Goal: Task Accomplishment & Management: Manage account settings

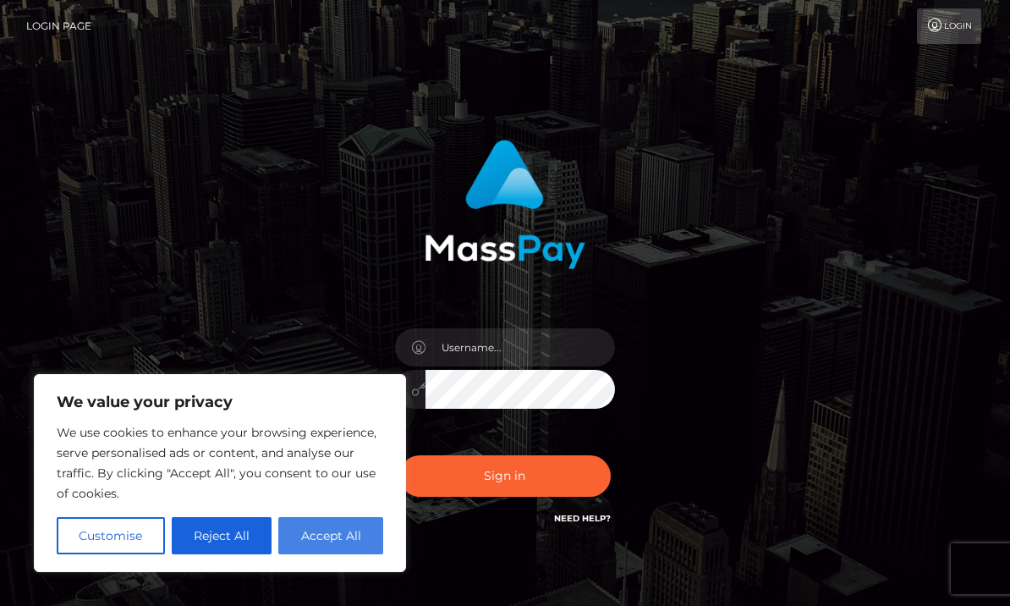
click at [311, 530] on button "Accept All" at bounding box center [330, 535] width 105 height 37
checkbox input "true"
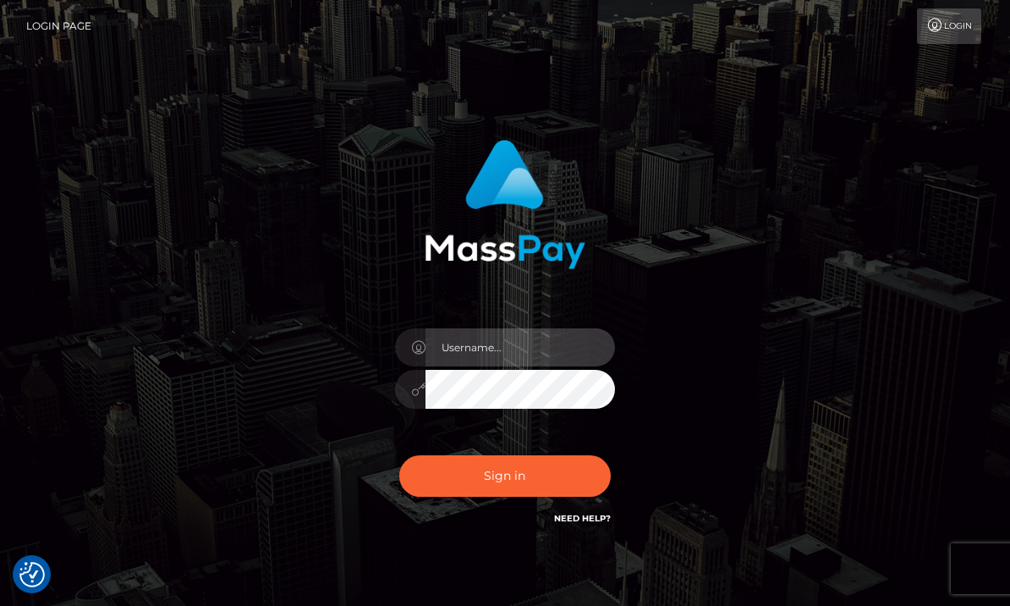
click at [530, 347] on input "text" at bounding box center [519, 347] width 189 height 38
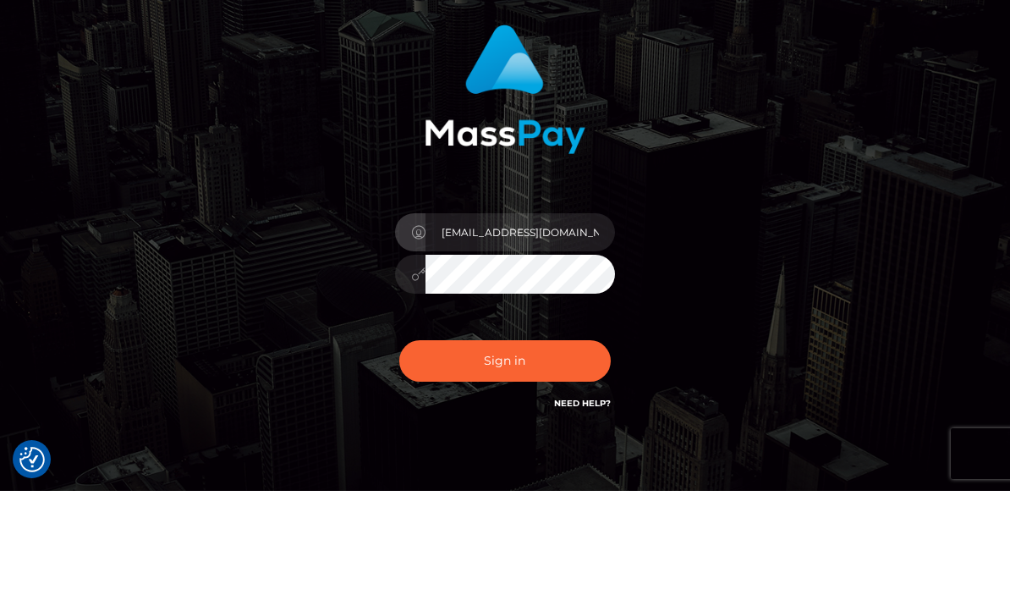
scroll to position [77, 0]
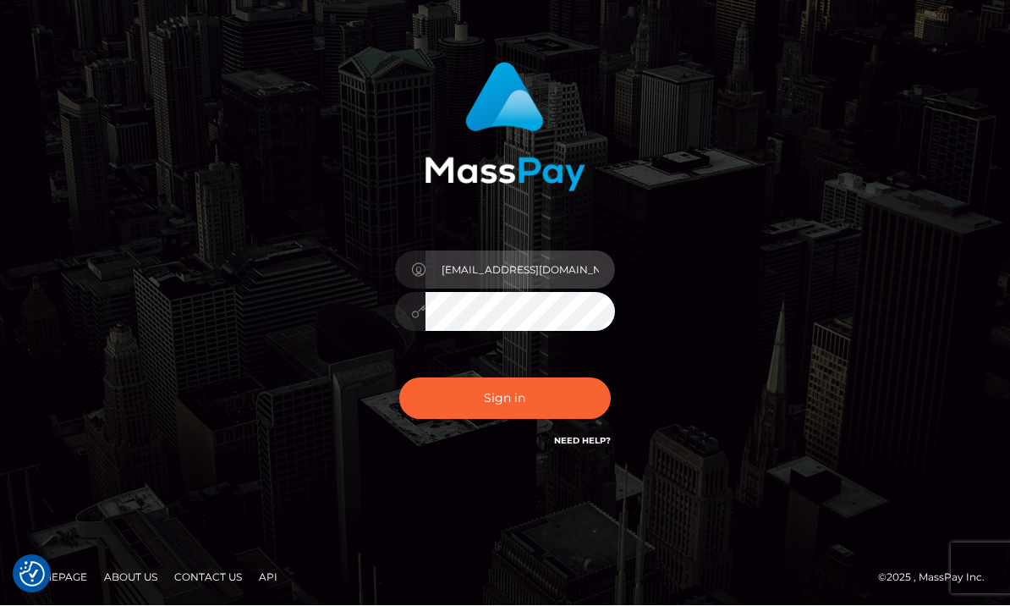
type input "[EMAIL_ADDRESS][DOMAIN_NAME]"
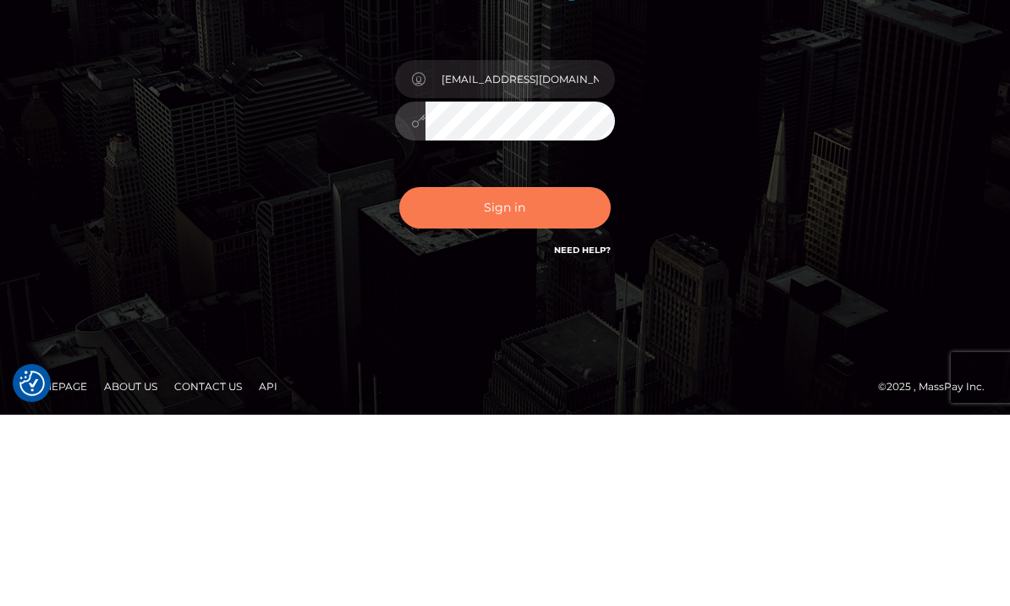
click at [551, 378] on button "Sign in" at bounding box center [504, 398] width 211 height 41
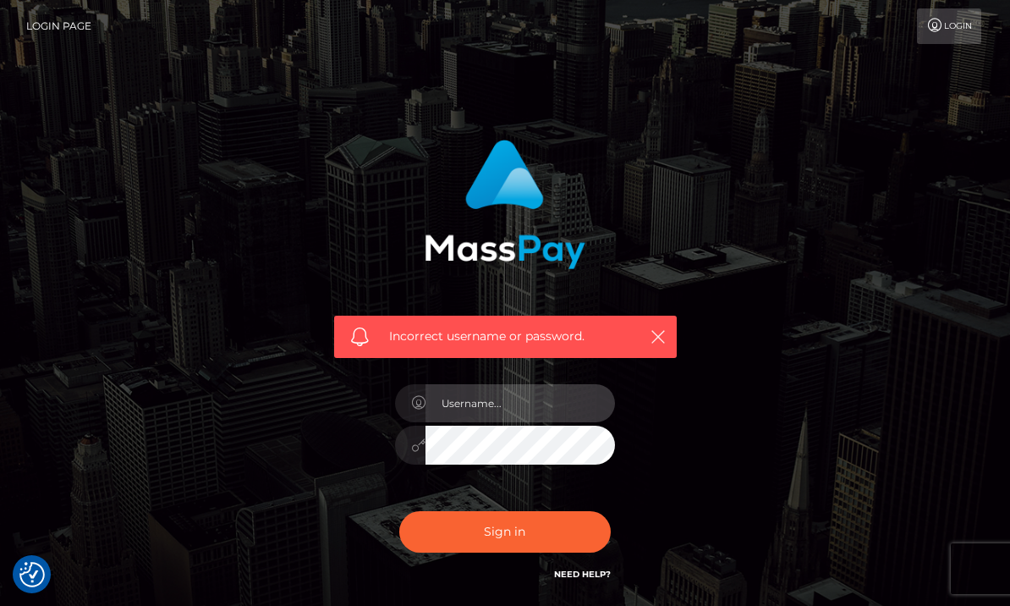
click at [558, 405] on input "text" at bounding box center [519, 403] width 189 height 38
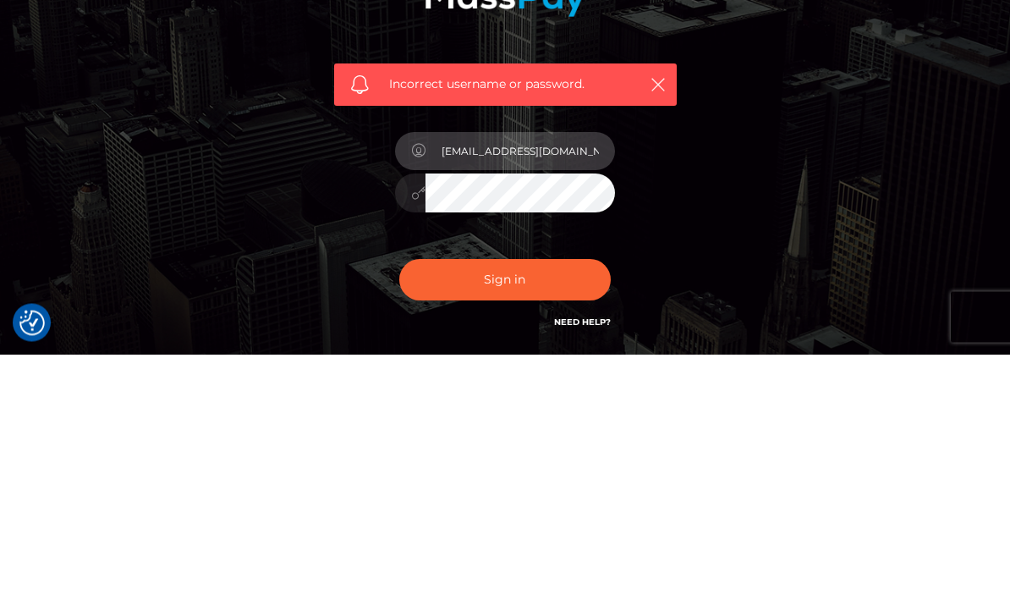
type input "[EMAIL_ADDRESS][DOMAIN_NAME]"
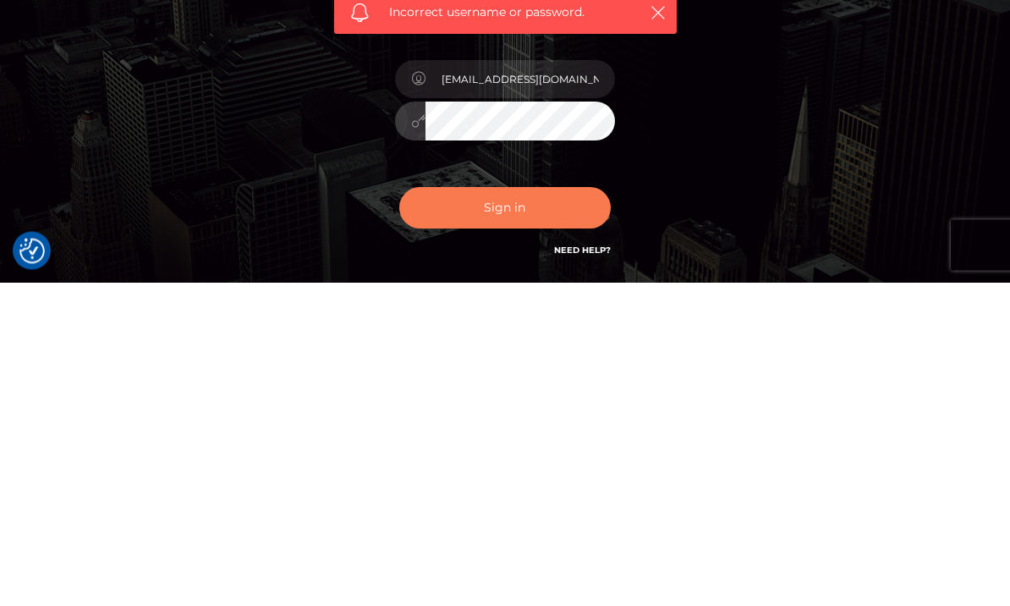
click at [551, 511] on button "Sign in" at bounding box center [504, 531] width 211 height 41
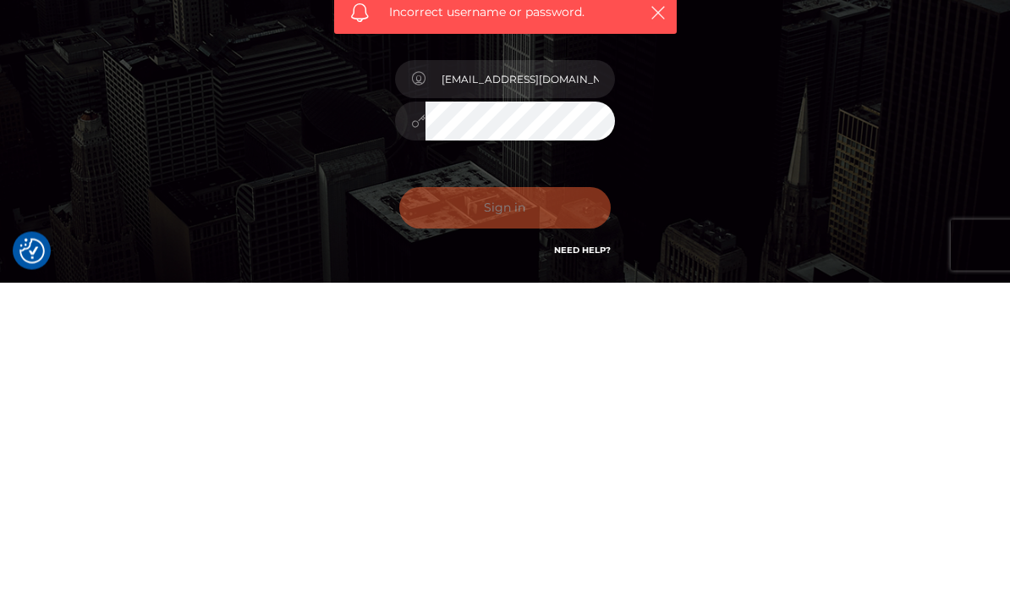
scroll to position [133, 0]
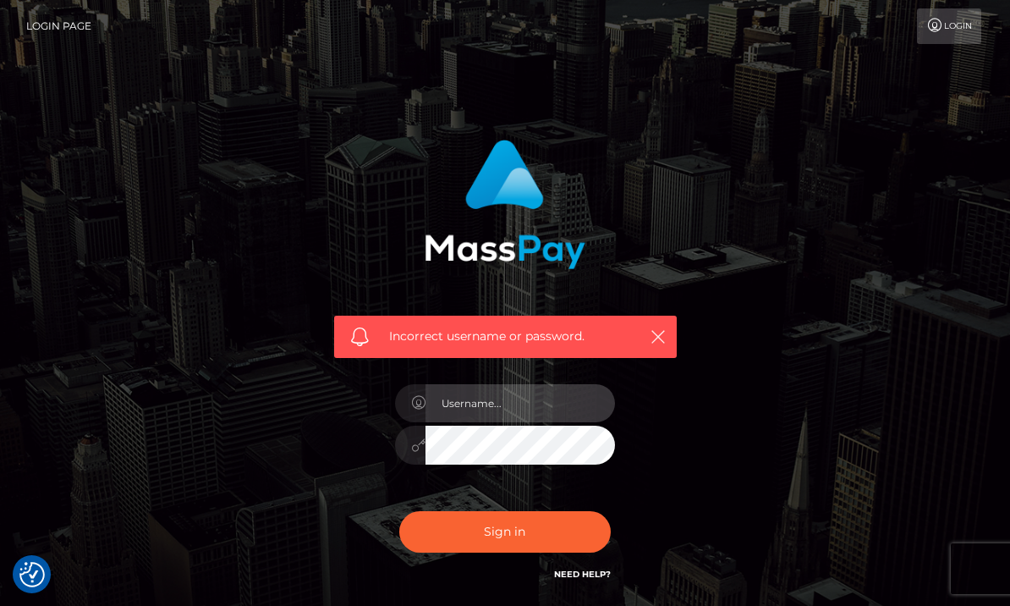
click at [555, 413] on input "text" at bounding box center [519, 403] width 189 height 38
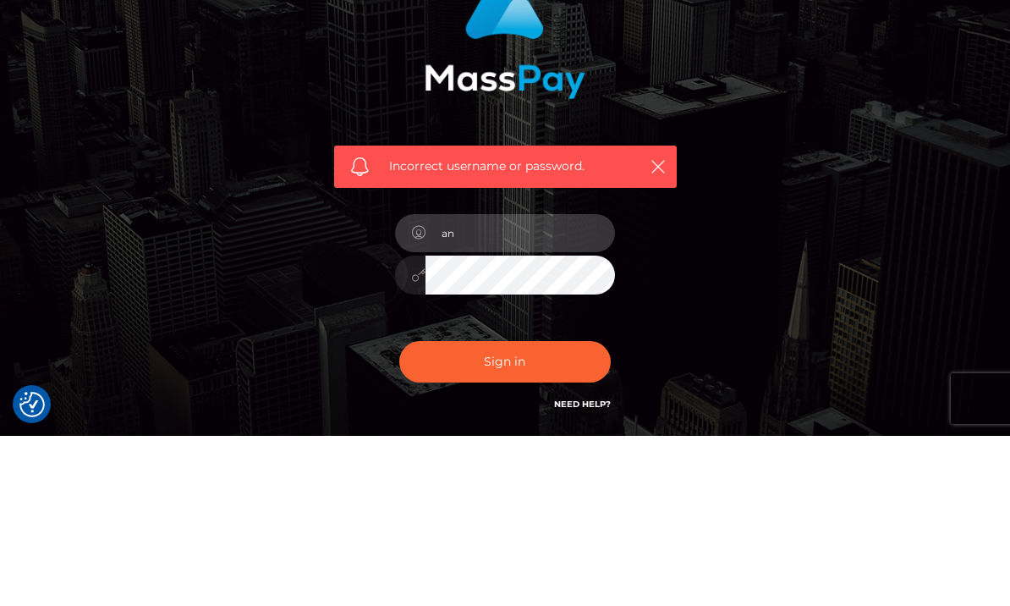
type input "a"
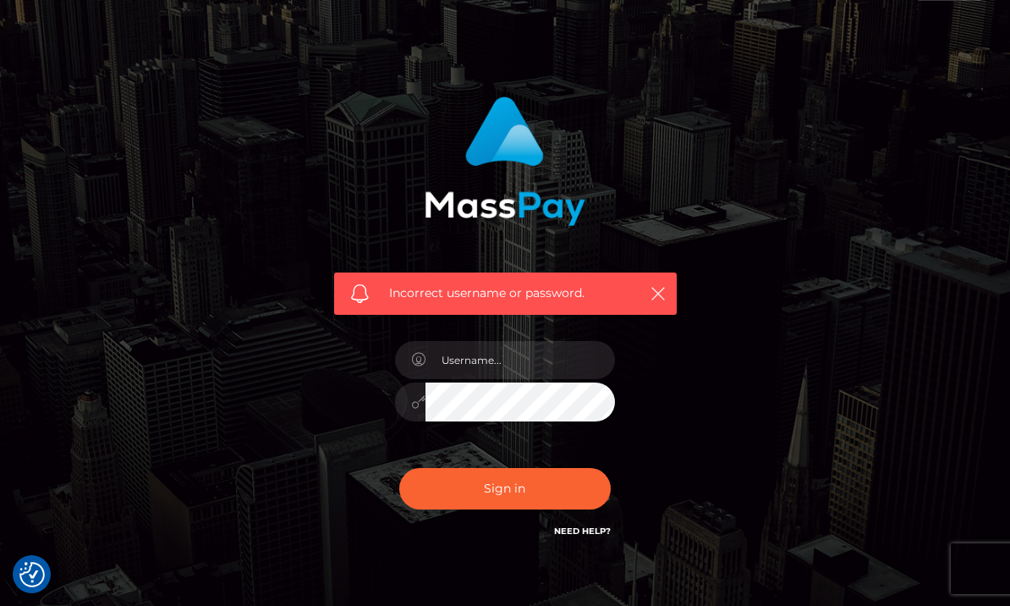
scroll to position [31, 0]
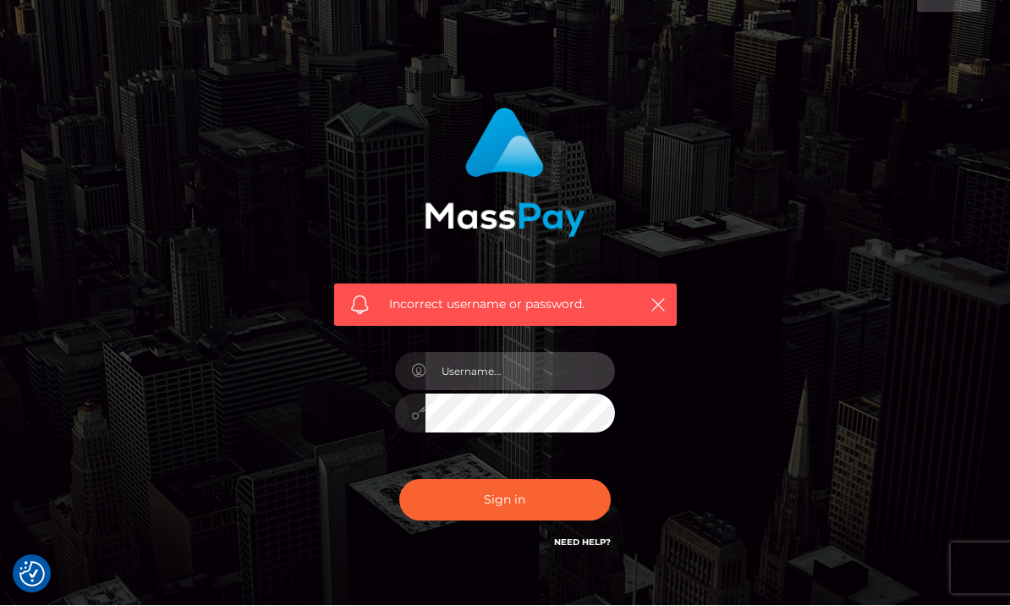
click at [552, 372] on input "text" at bounding box center [519, 372] width 189 height 38
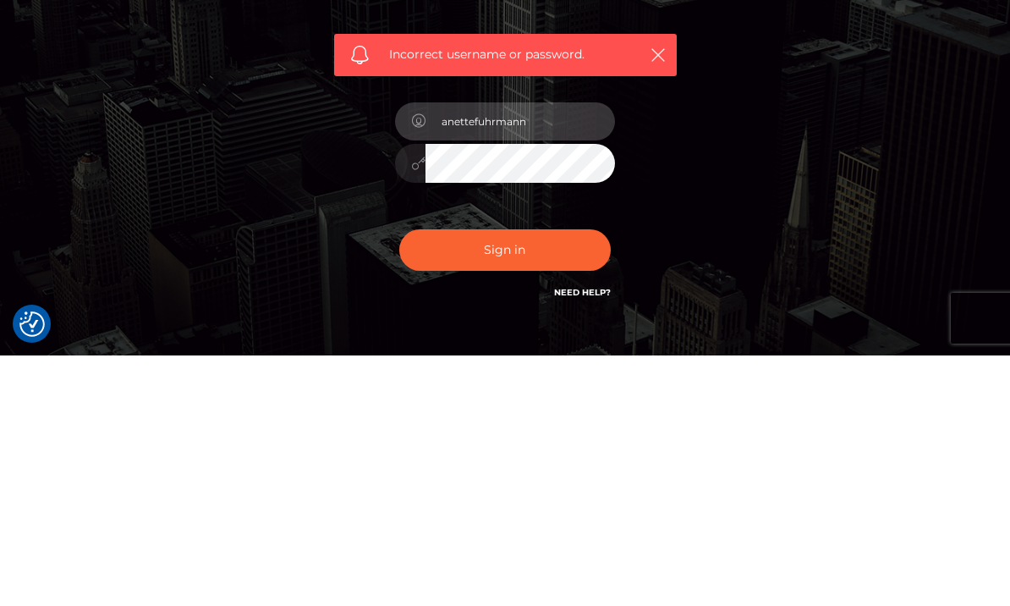
type input "anettefuhrmann"
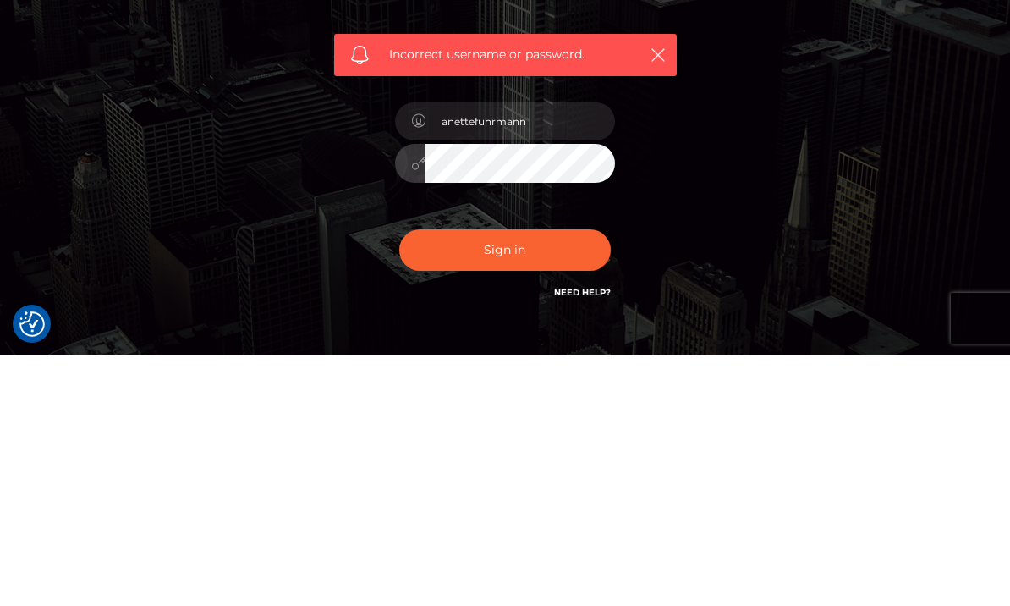
scroll to position [133, 0]
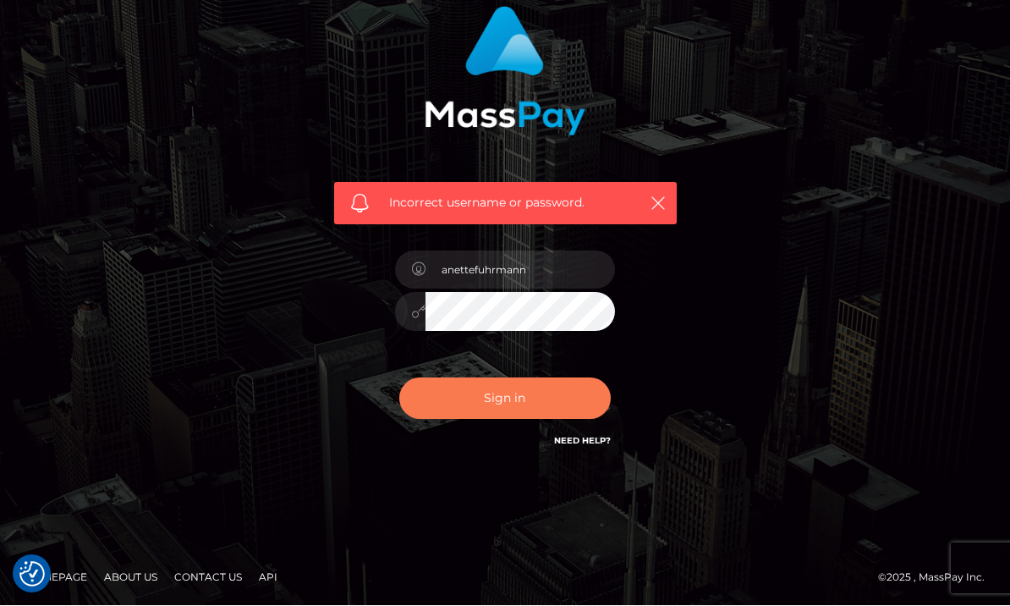
click at [538, 401] on button "Sign in" at bounding box center [504, 398] width 211 height 41
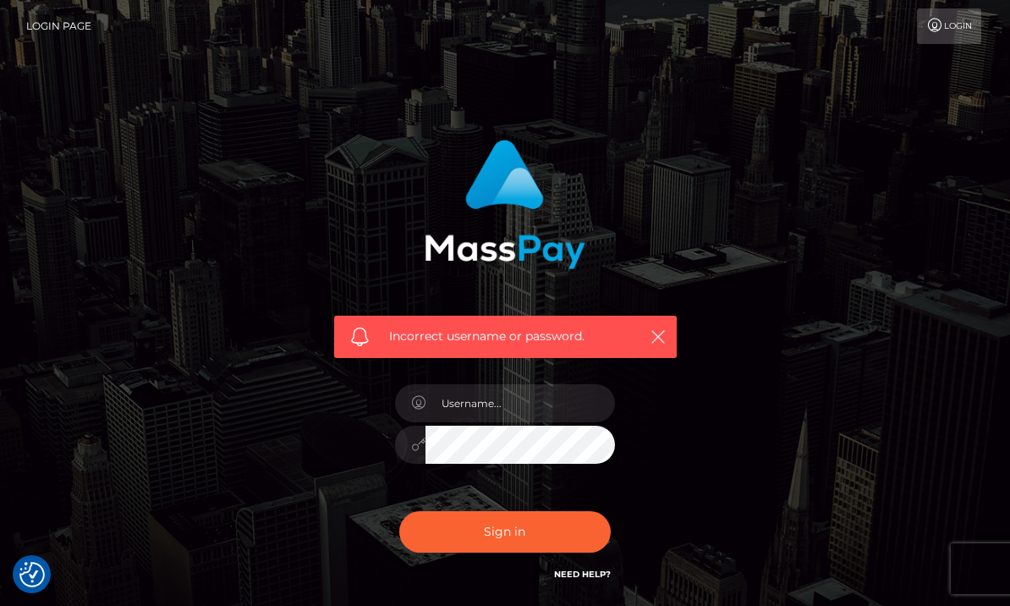
checkbox input "true"
click at [953, 30] on link "Login" at bounding box center [949, 26] width 64 height 36
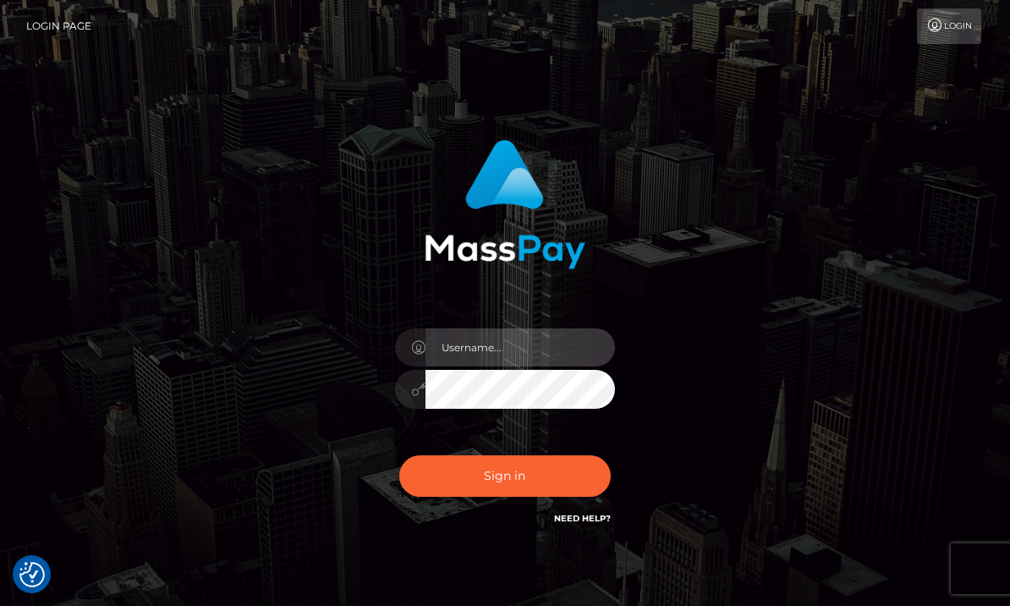
click at [550, 351] on input "text" at bounding box center [519, 347] width 189 height 38
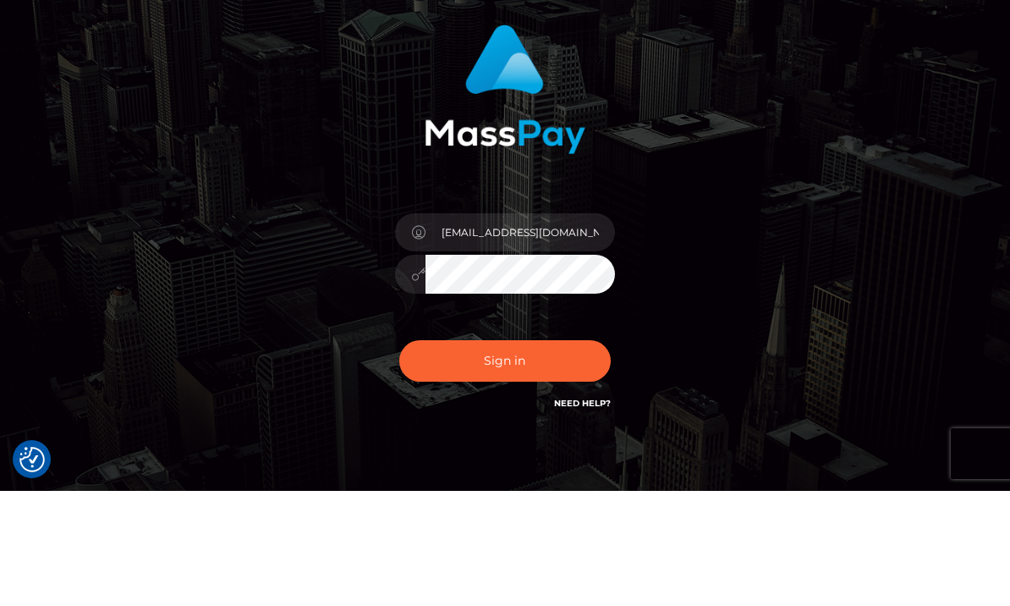
scroll to position [77, 0]
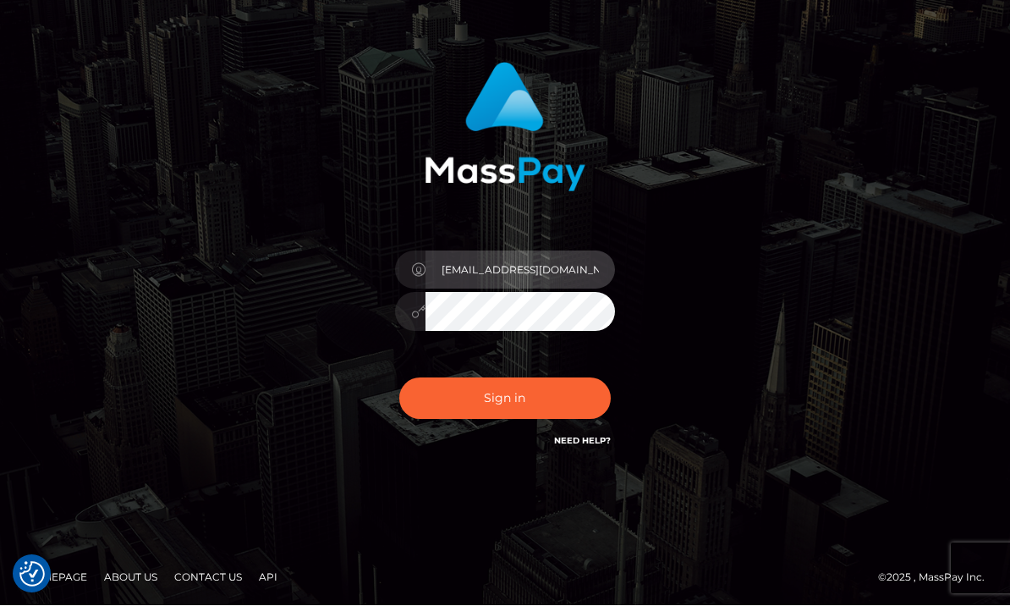
type input "[EMAIL_ADDRESS][DOMAIN_NAME]"
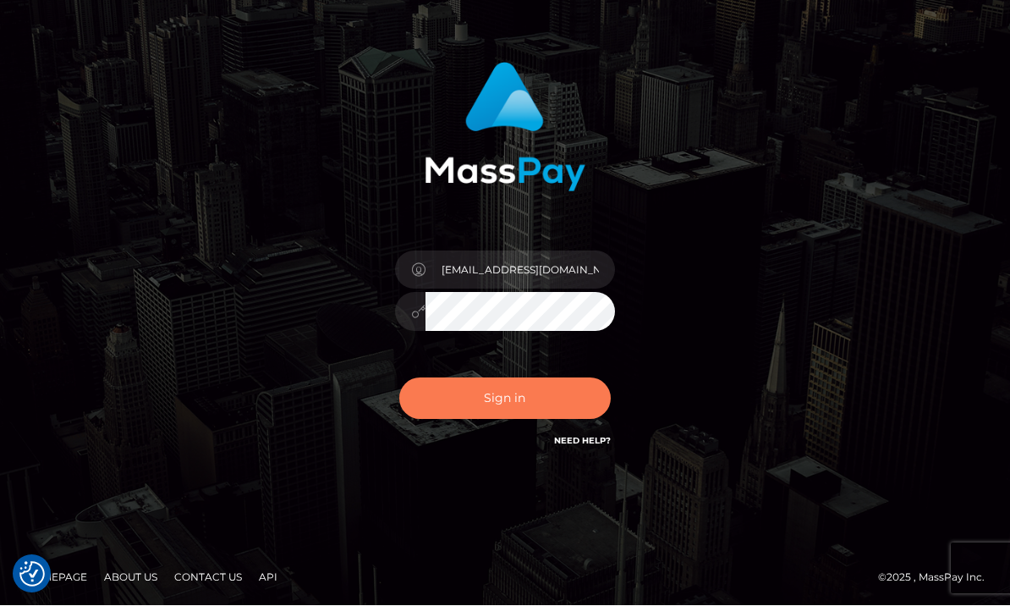
click at [546, 396] on button "Sign in" at bounding box center [504, 398] width 211 height 41
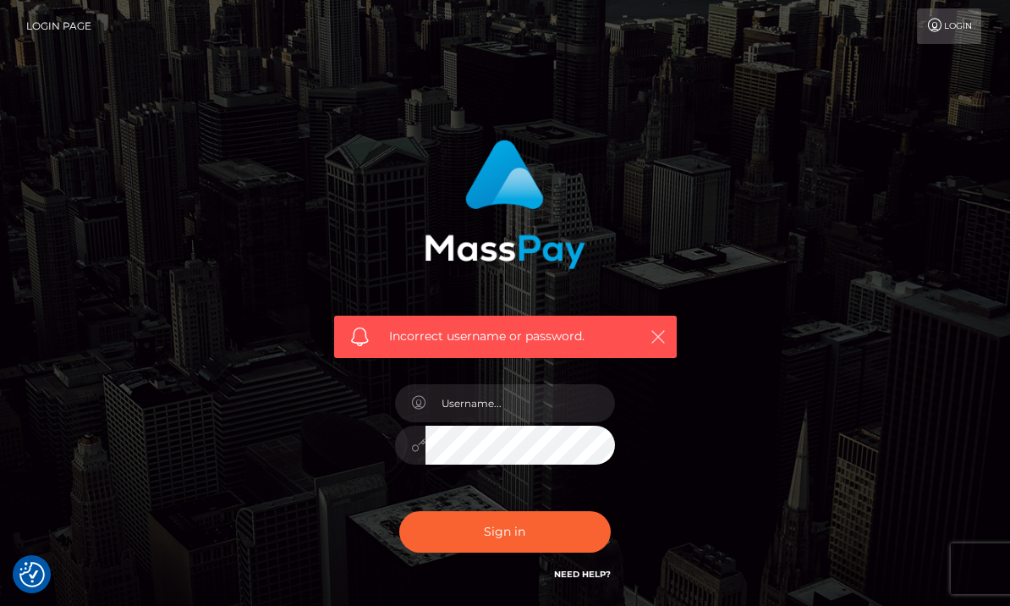
click at [656, 330] on icon "button" at bounding box center [658, 336] width 17 height 17
click at [658, 330] on icon "button" at bounding box center [658, 336] width 17 height 17
click at [667, 338] on button "button" at bounding box center [657, 336] width 21 height 21
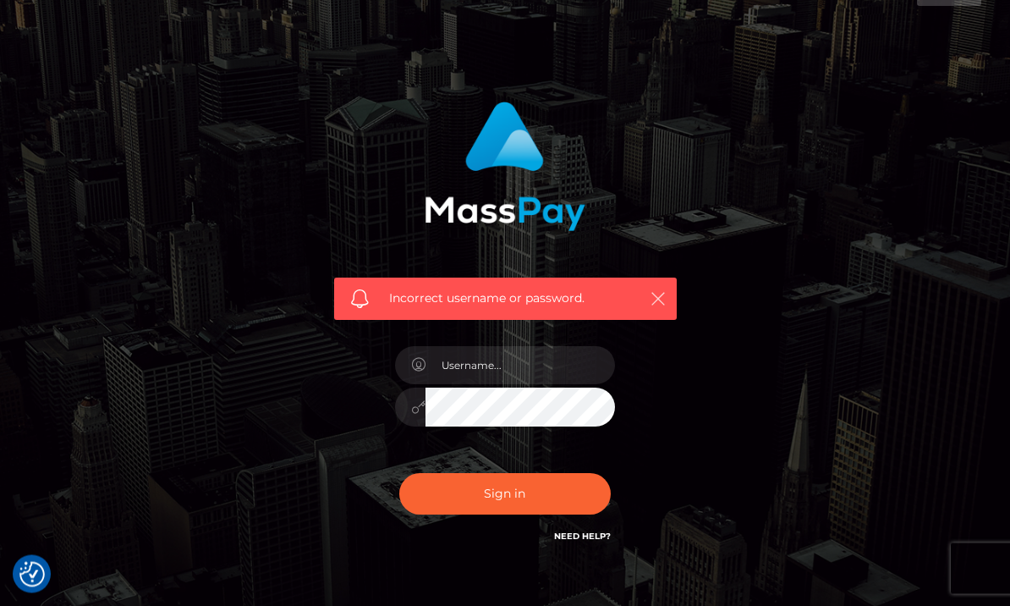
scroll to position [74, 0]
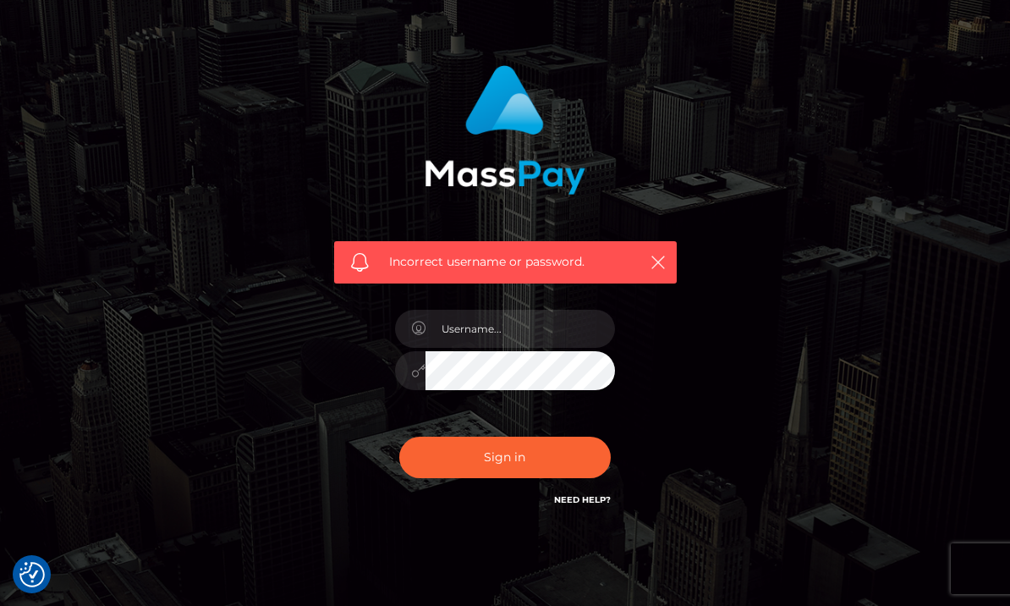
click at [598, 502] on link "Need Help?" at bounding box center [582, 499] width 57 height 11
click at [538, 331] on input "text" at bounding box center [519, 329] width 189 height 38
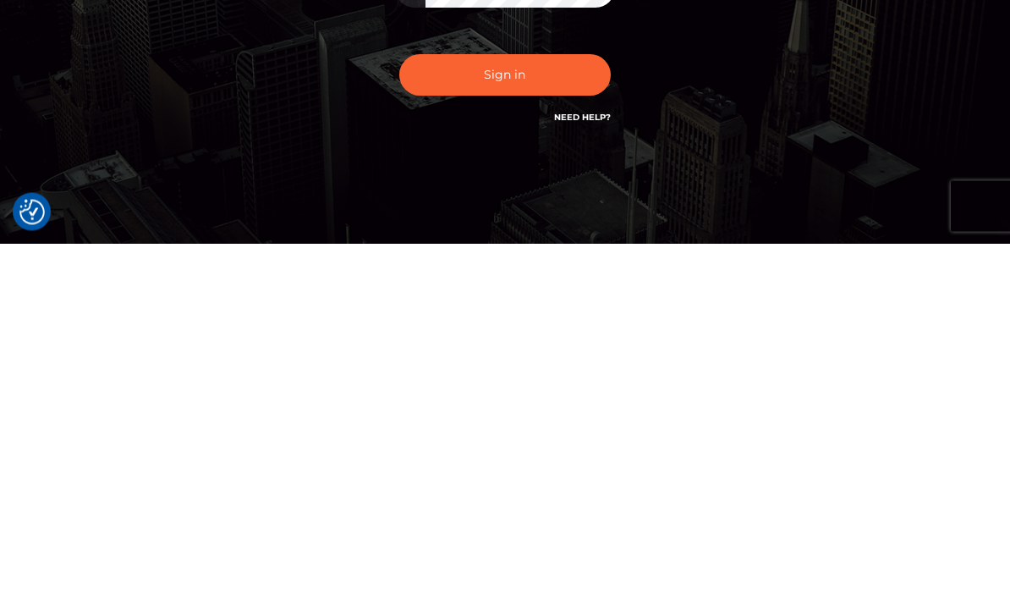
scroll to position [96, 0]
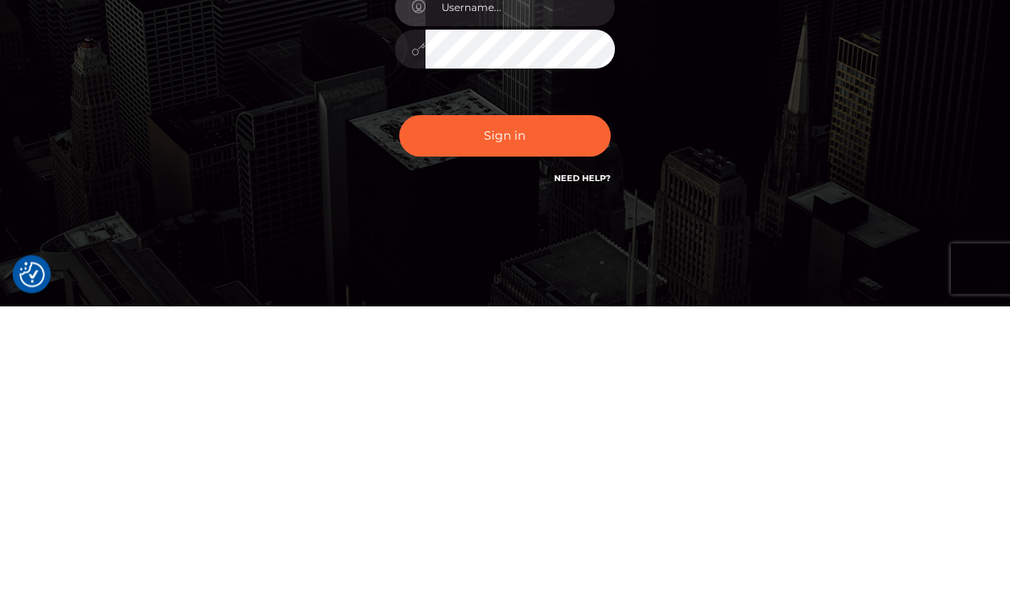
click at [676, 192] on div "Incorrect username or password." at bounding box center [505, 265] width 368 height 469
